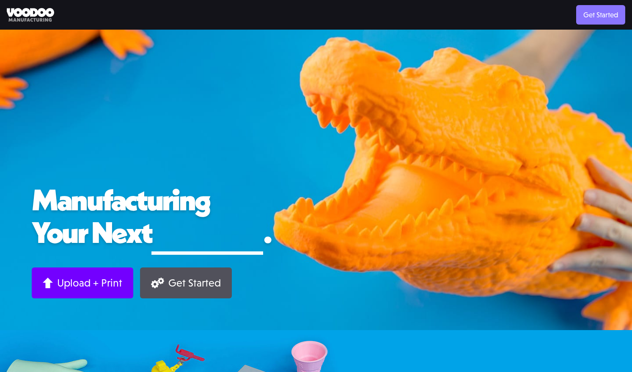
click at [586, 18] on link "Get Started" at bounding box center [600, 14] width 49 height 19
